Goal: Task Accomplishment & Management: Manage account settings

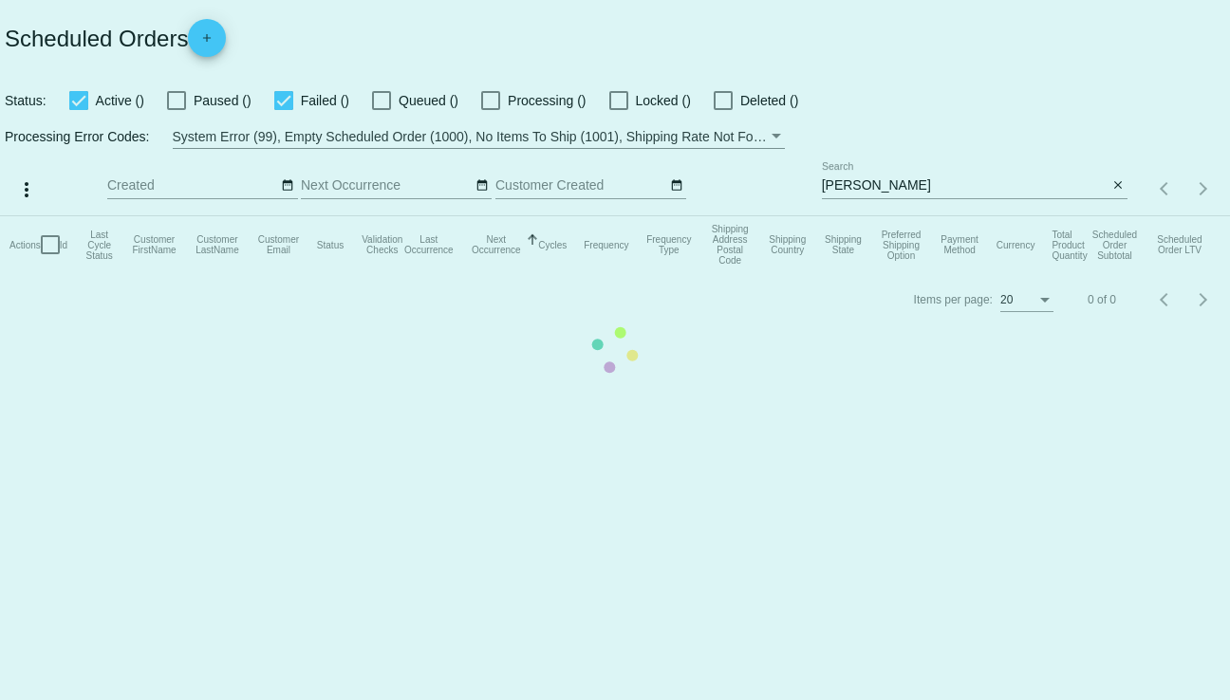
click at [929, 216] on mat-table "Actions Id Last Cycle Status Customer FirstName Customer LastName Customer Emai…" at bounding box center [615, 244] width 1230 height 57
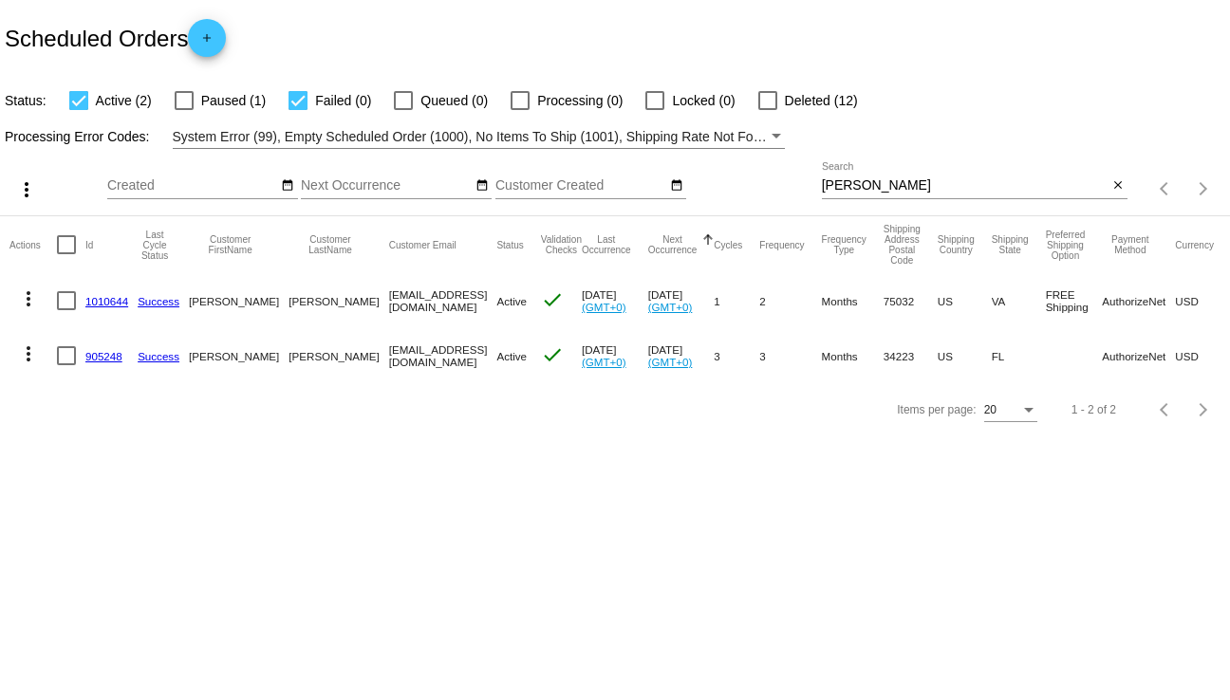
click at [881, 185] on input "[PERSON_NAME]" at bounding box center [965, 185] width 287 height 15
type input "K"
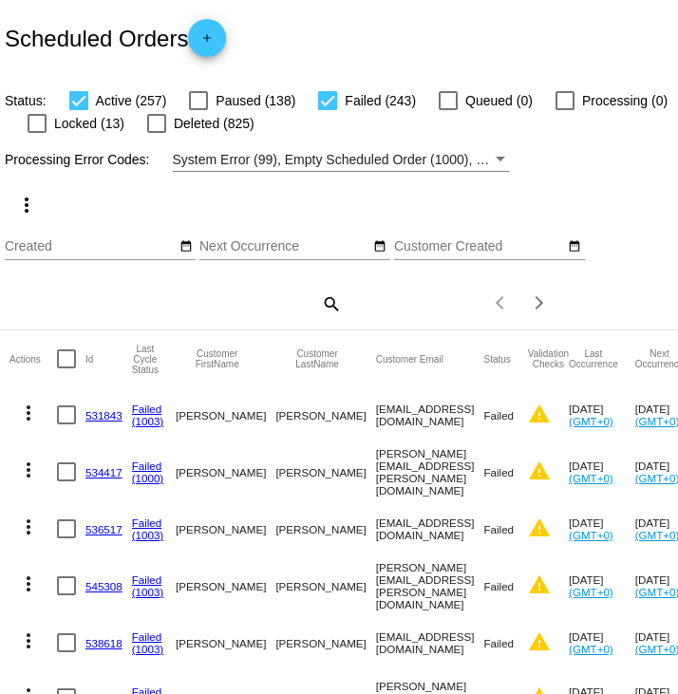
click at [322, 301] on mat-icon "search" at bounding box center [330, 302] width 23 height 29
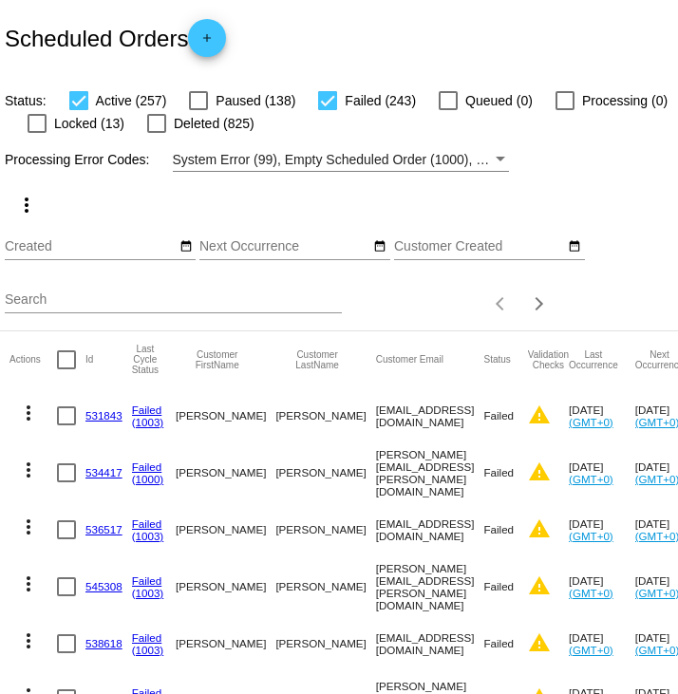
click at [284, 296] on input "Search" at bounding box center [173, 299] width 337 height 15
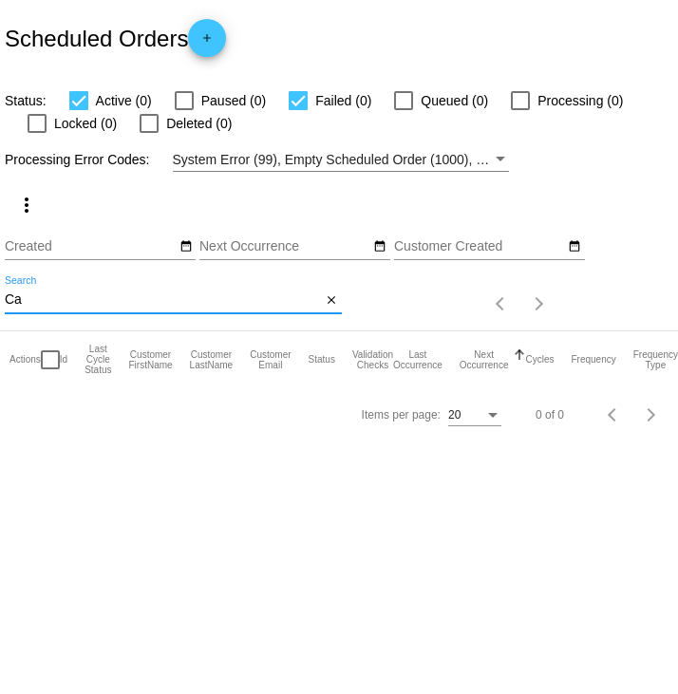
type input "C"
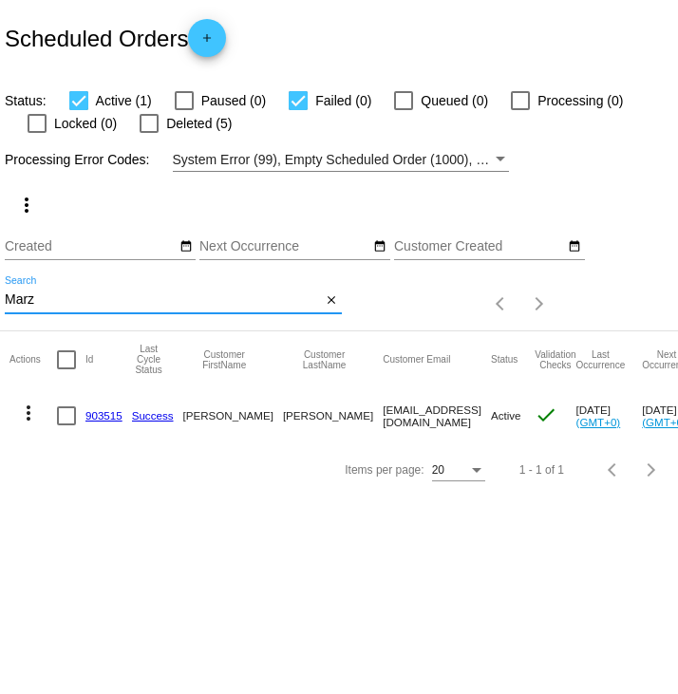
type input "Marz"
click at [106, 413] on link "903515" at bounding box center [103, 415] width 37 height 12
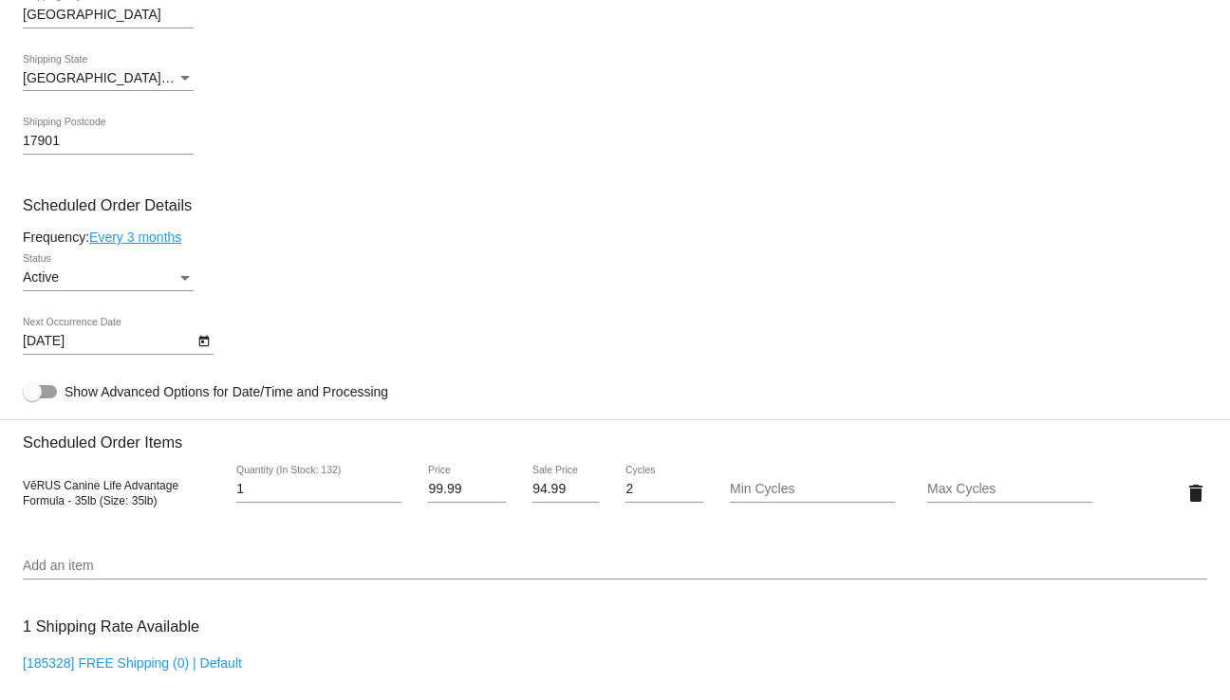
scroll to position [949, 0]
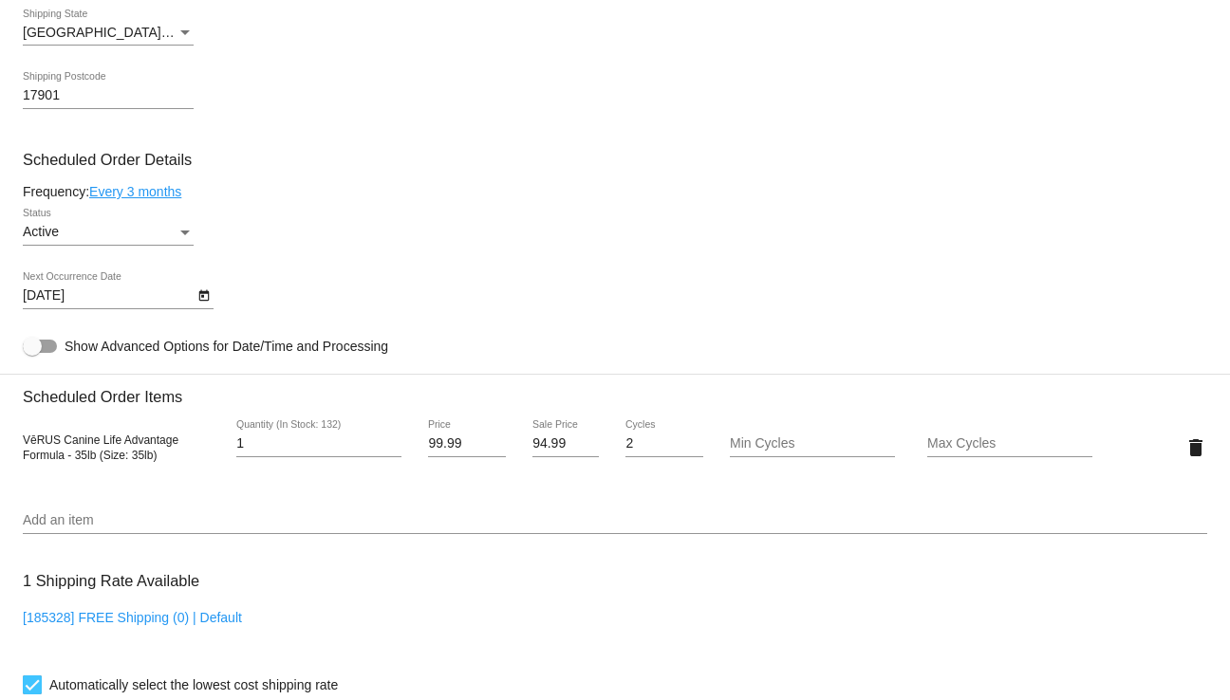
click at [204, 300] on icon "Open calendar" at bounding box center [203, 295] width 10 height 11
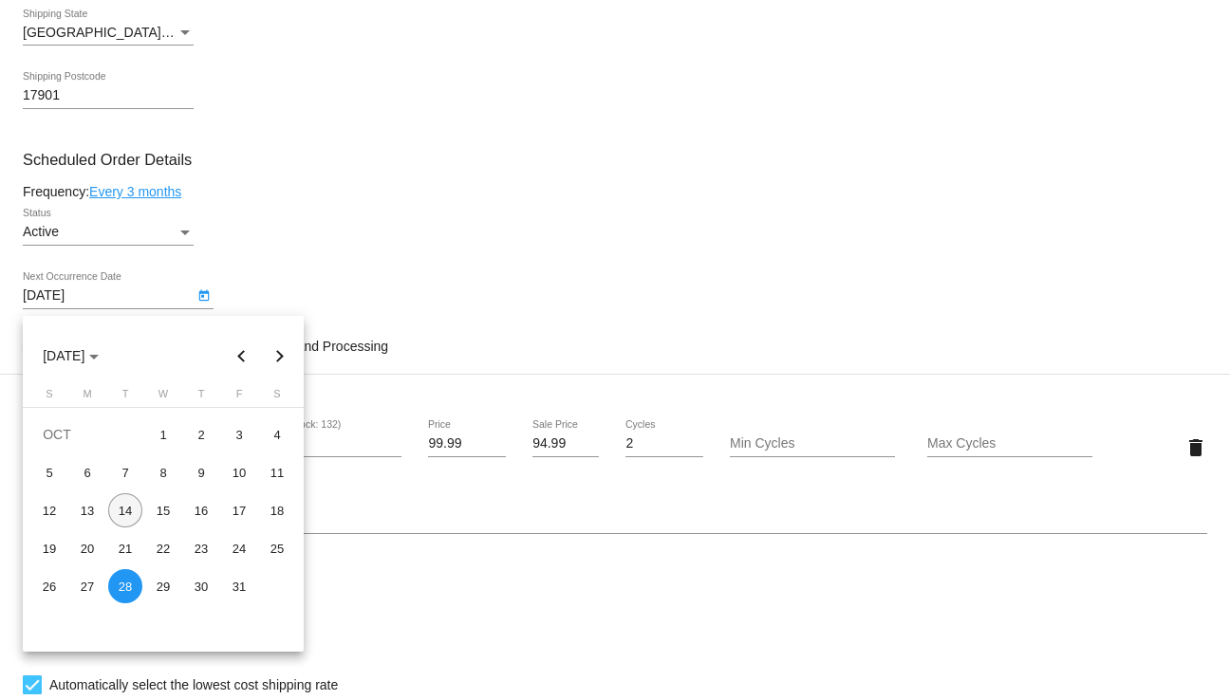
click at [126, 507] on div "14" at bounding box center [125, 510] width 34 height 34
type input "[DATE]"
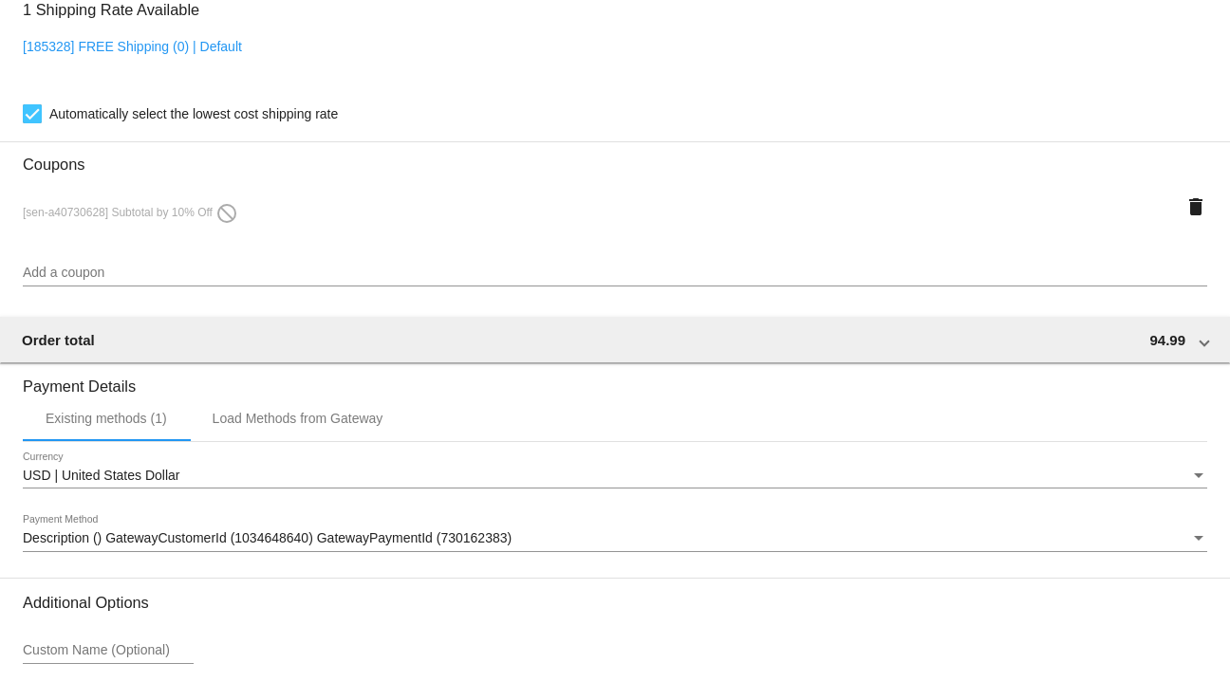
scroll to position [1674, 0]
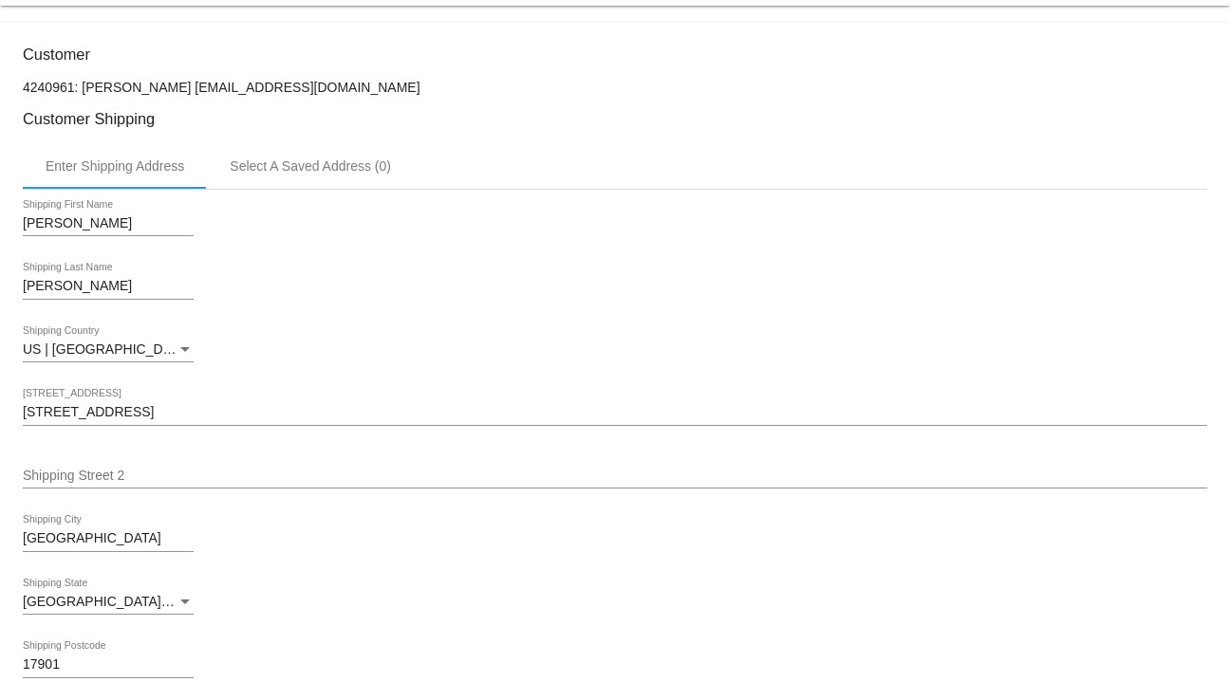
scroll to position [0, 0]
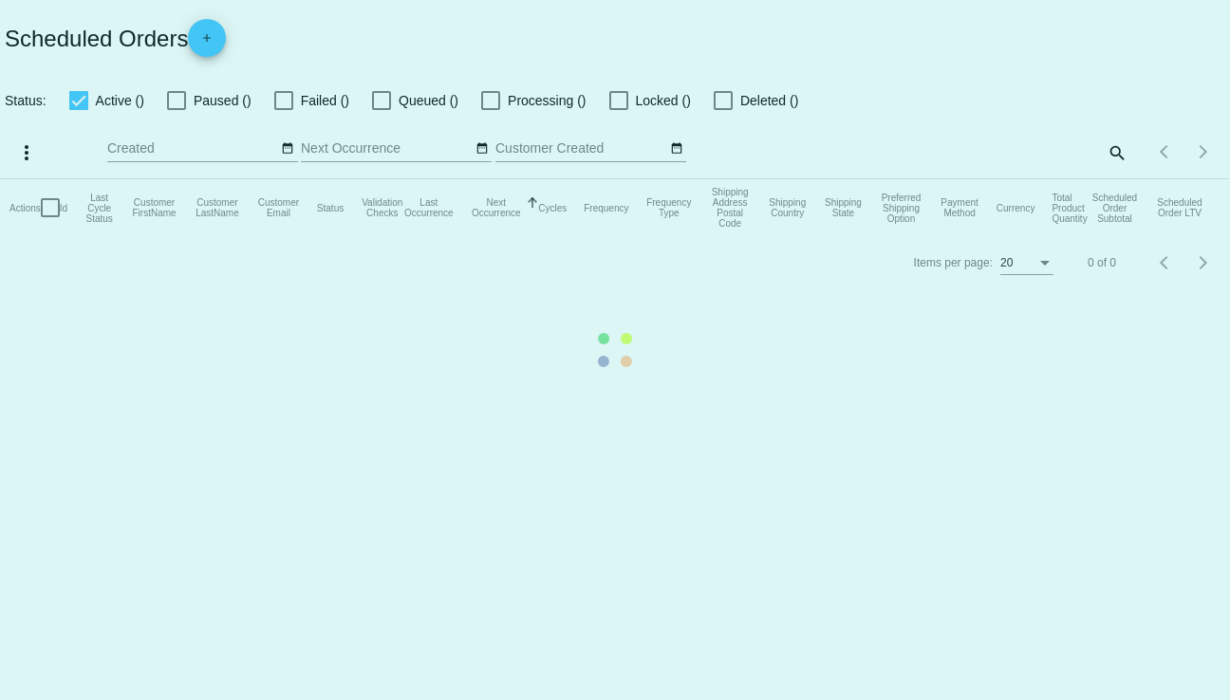
checkbox input "true"
